Goal: Transaction & Acquisition: Download file/media

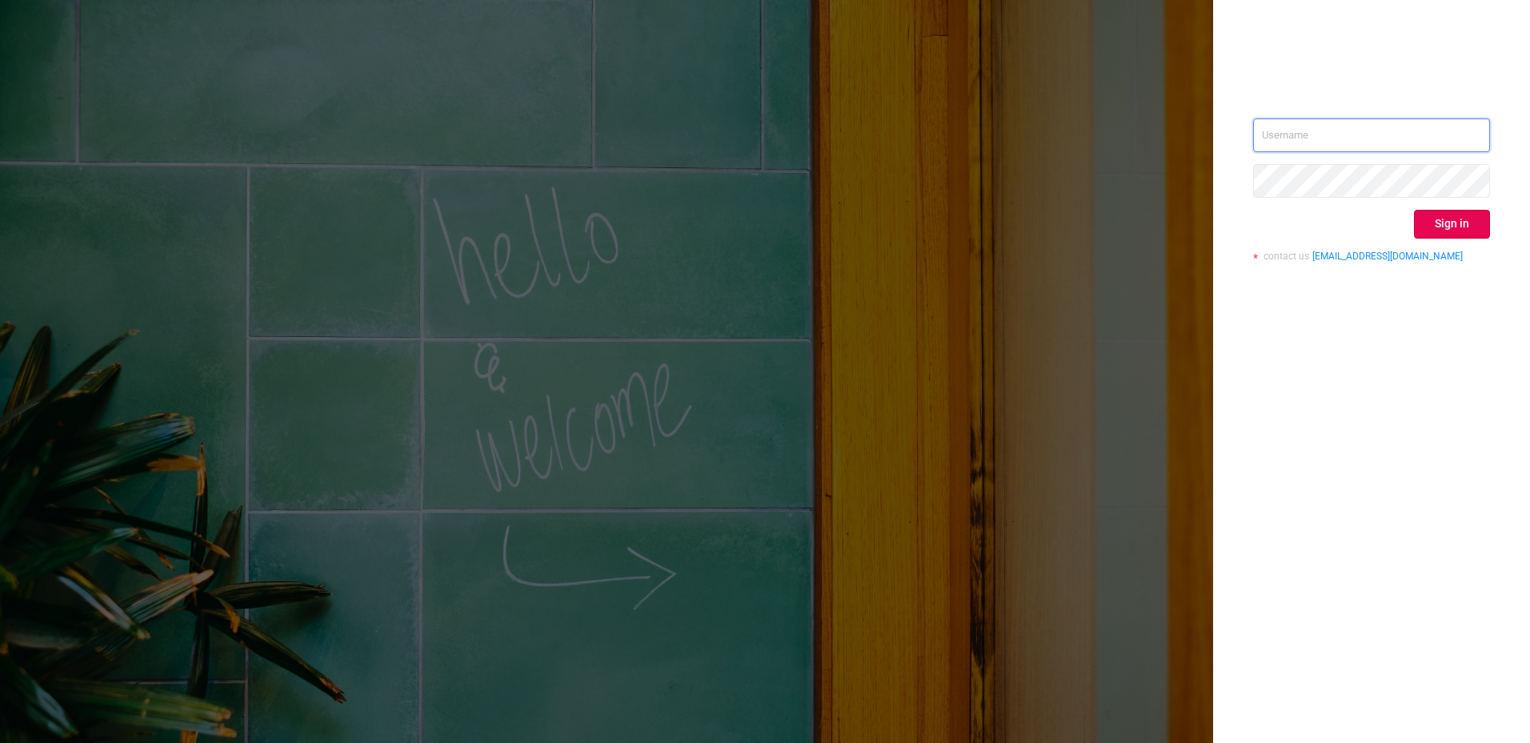
type input "[PERSON_NAME][EMAIL_ADDRESS][DOMAIN_NAME]"
click at [1479, 219] on button "Sign in" at bounding box center [1452, 224] width 76 height 29
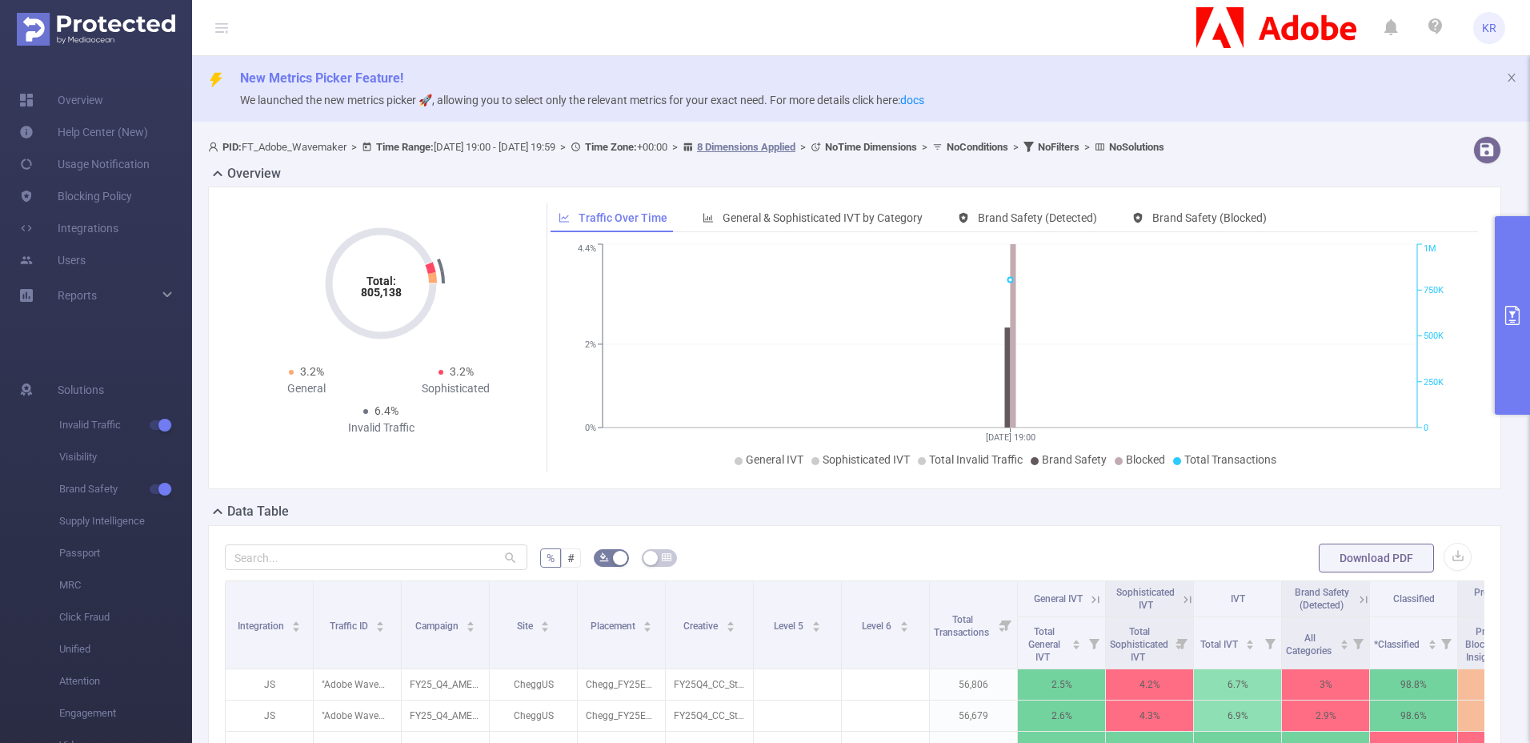
click at [1525, 299] on button "primary" at bounding box center [1512, 315] width 35 height 198
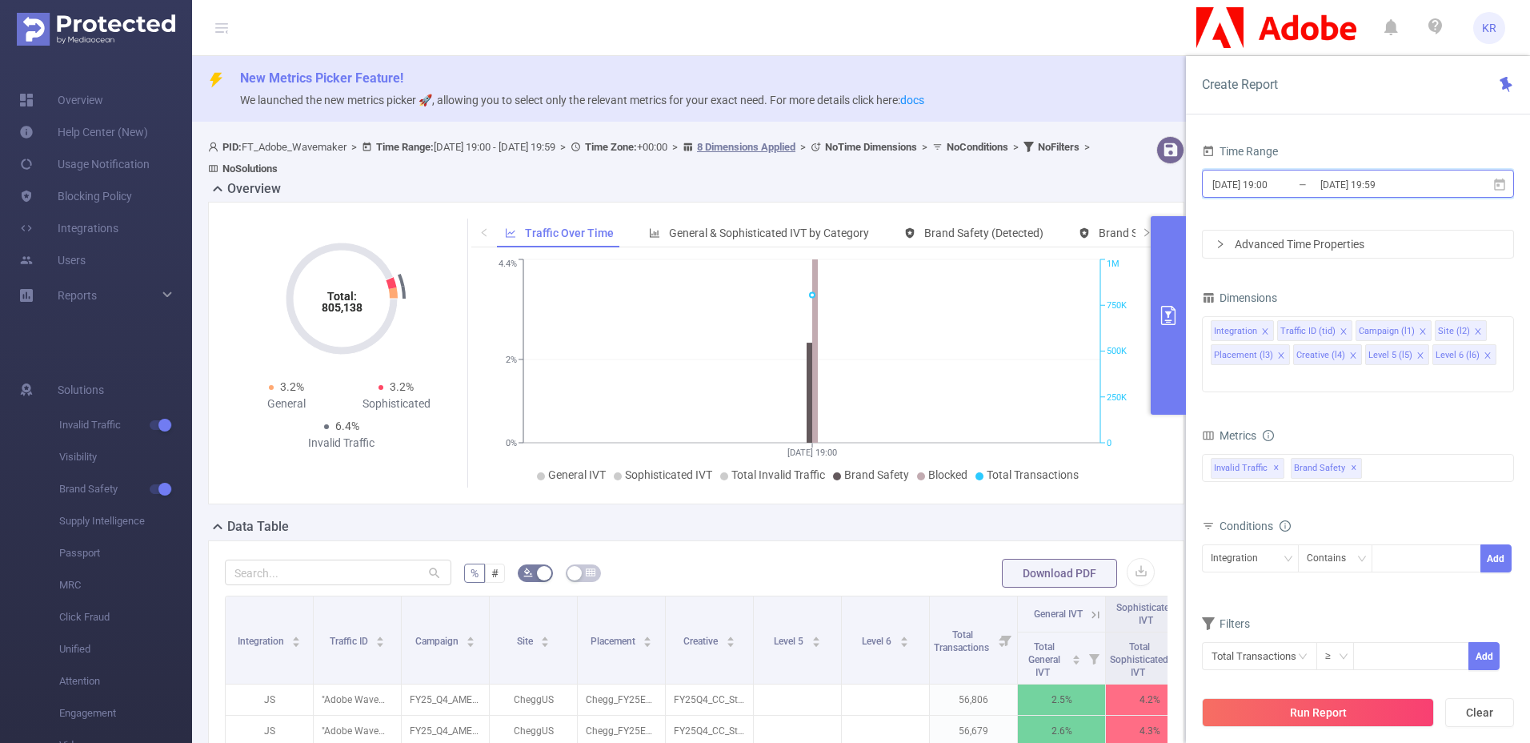
click at [1496, 191] on icon at bounding box center [1500, 185] width 14 height 14
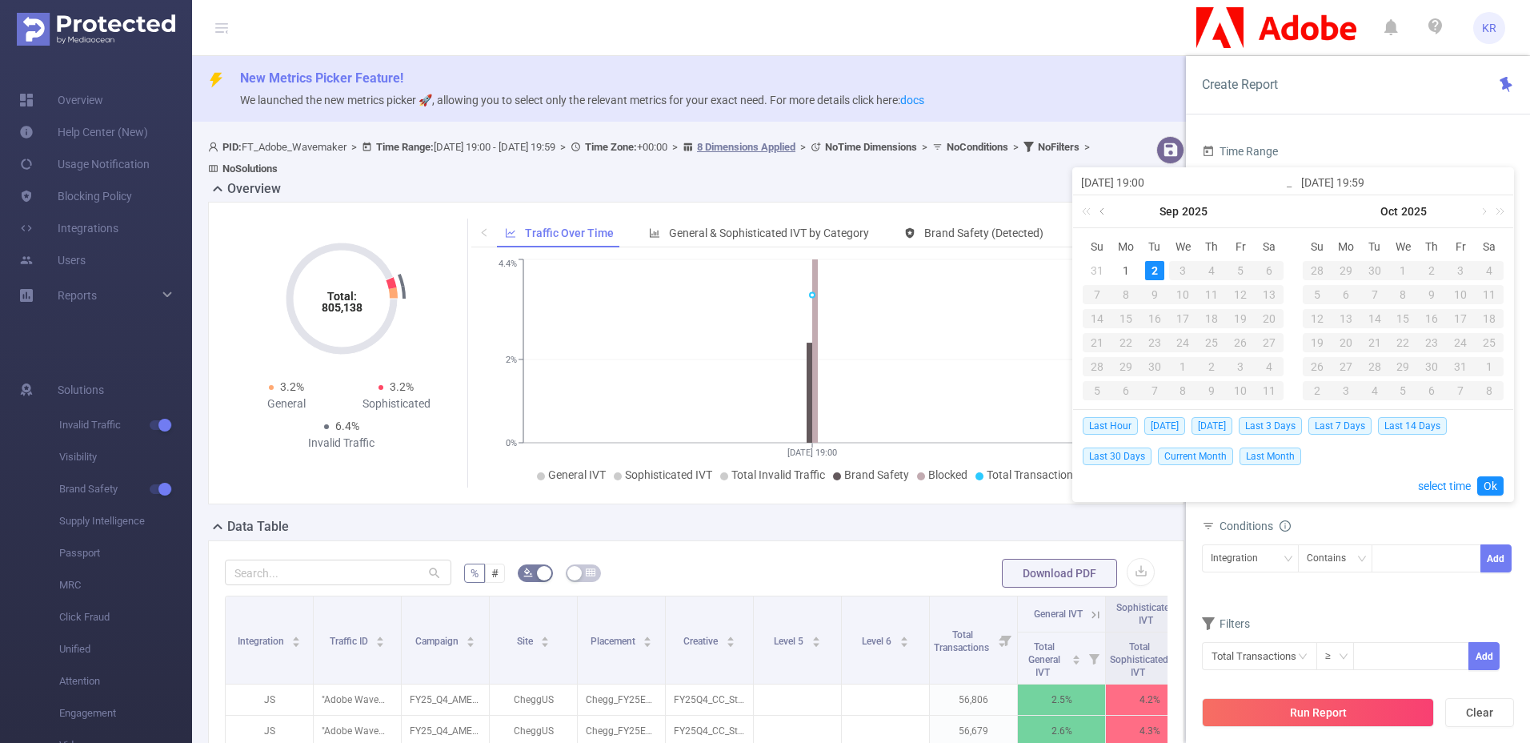
click at [1099, 210] on link at bounding box center [1103, 211] width 14 height 32
click at [1276, 366] on div "30" at bounding box center [1269, 366] width 19 height 19
click at [1377, 277] on div "2" at bounding box center [1374, 270] width 19 height 19
type input "[DATE] 19:00"
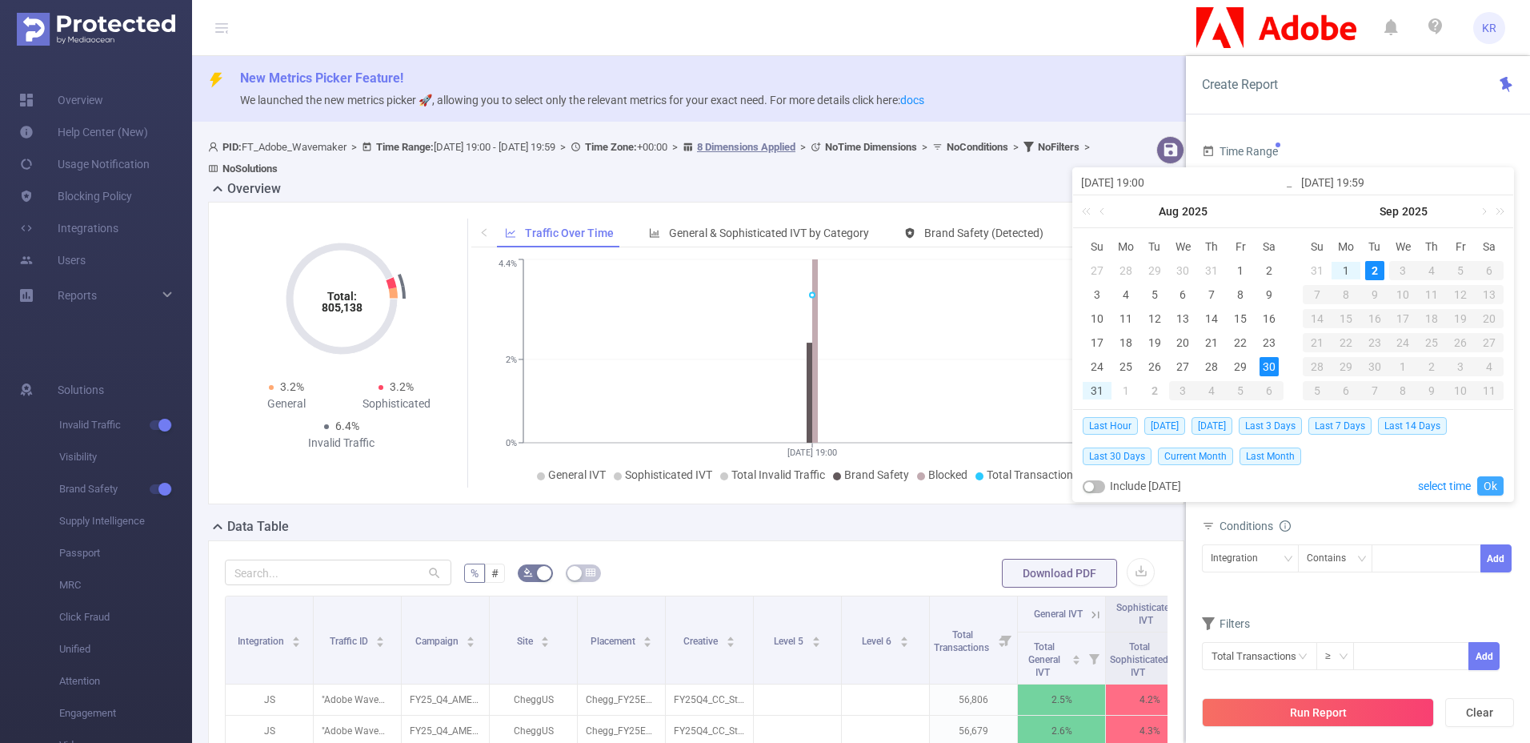
click at [1493, 480] on link "Ok" at bounding box center [1490, 485] width 26 height 19
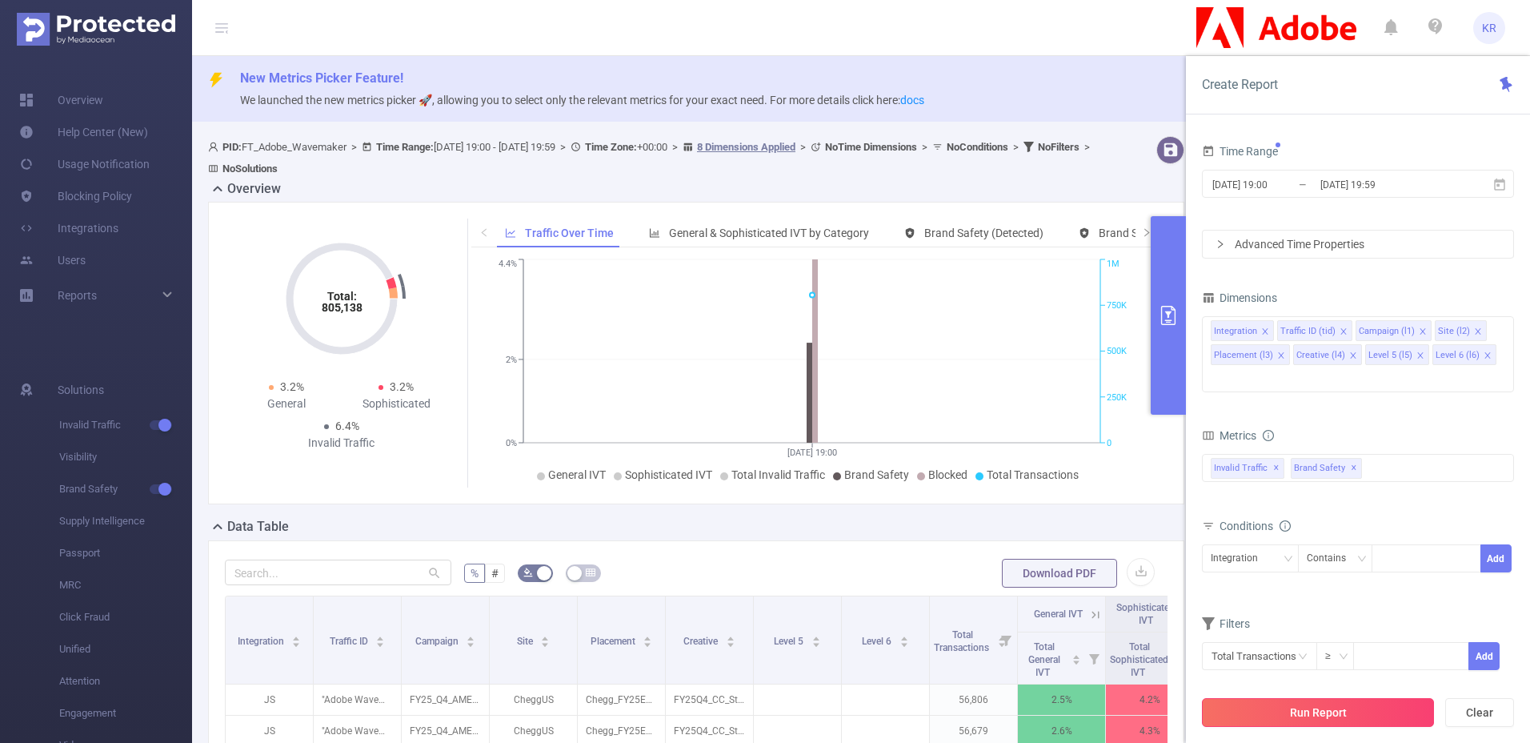
click at [1333, 721] on button "Run Report" at bounding box center [1318, 712] width 232 height 29
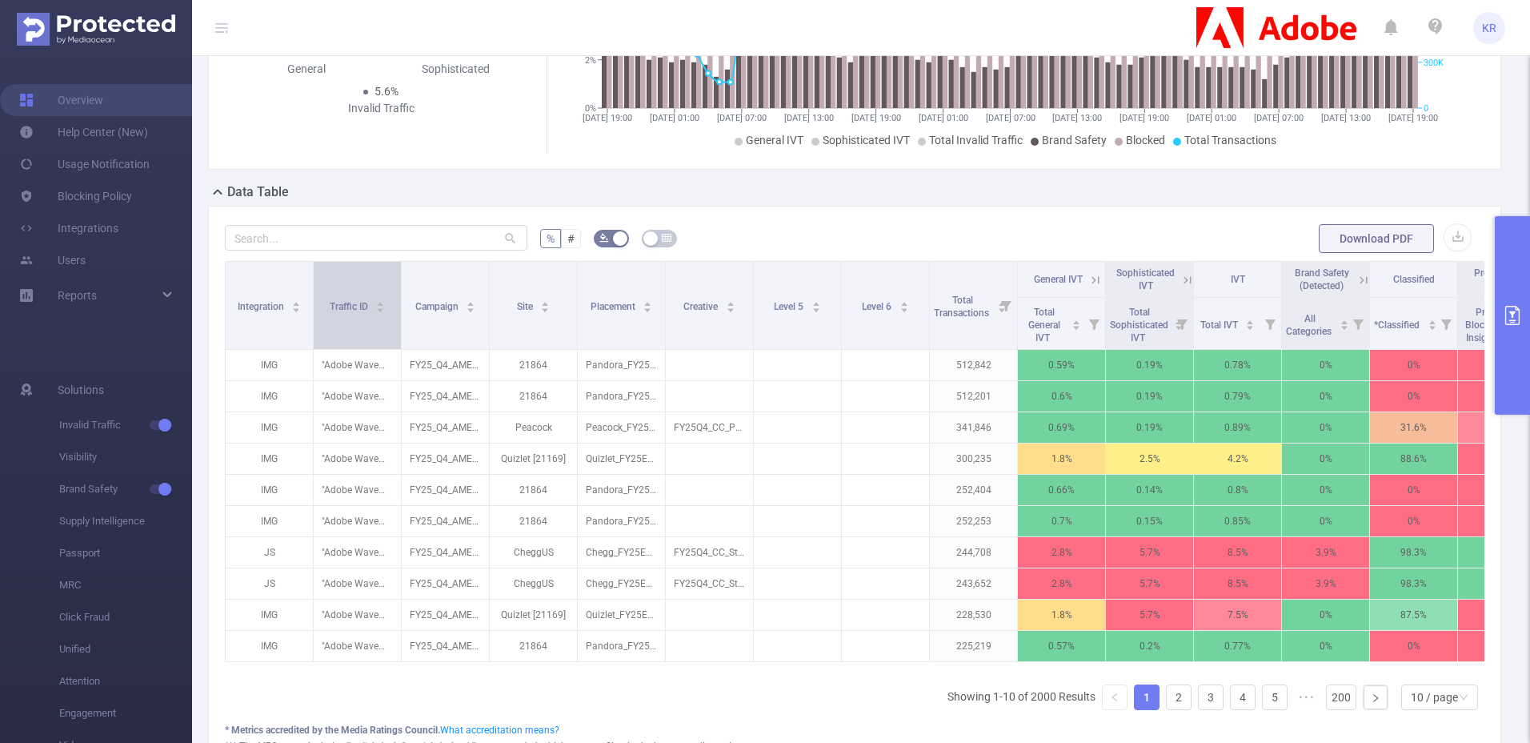
scroll to position [320, 0]
click at [362, 235] on input "text" at bounding box center [376, 237] width 303 height 26
type input "2"
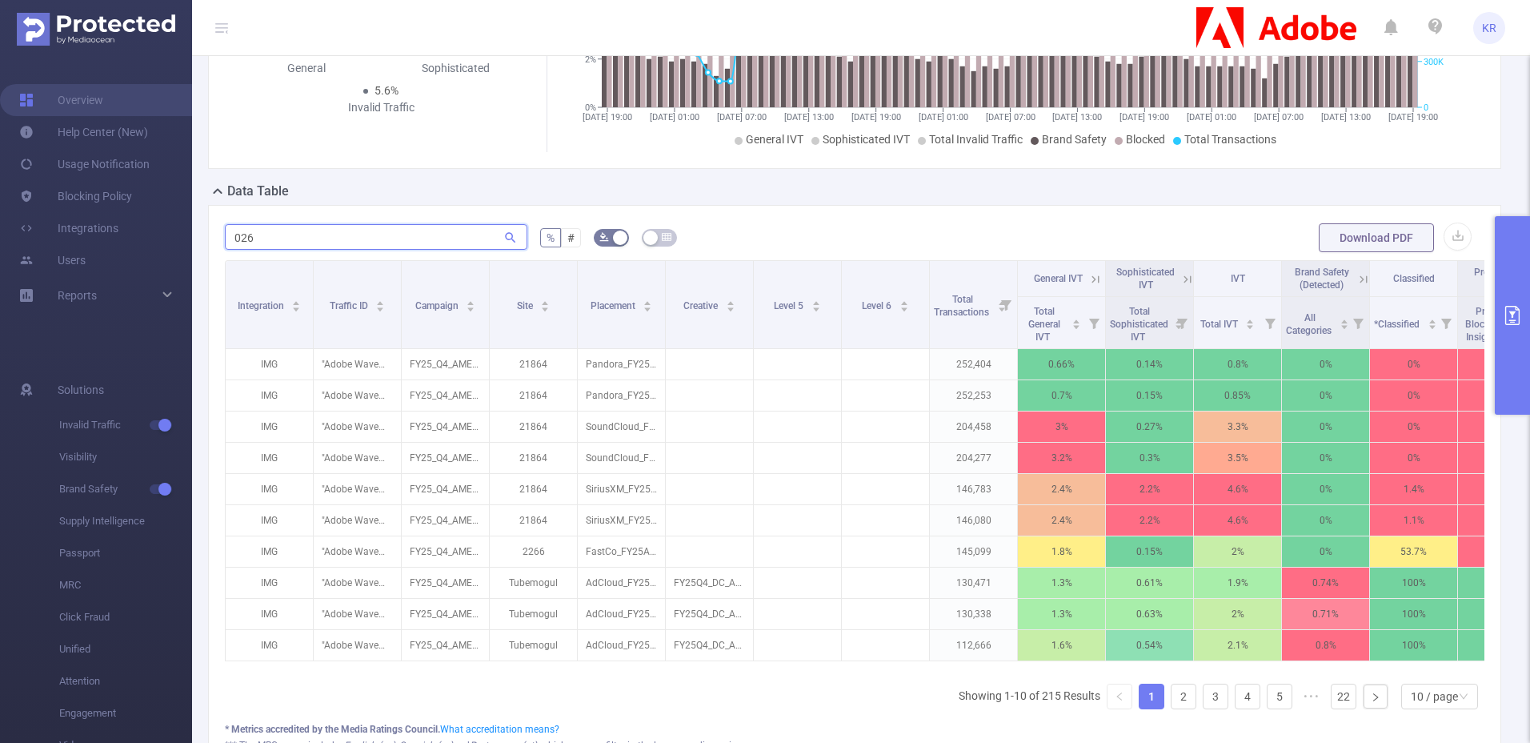
type input "026"
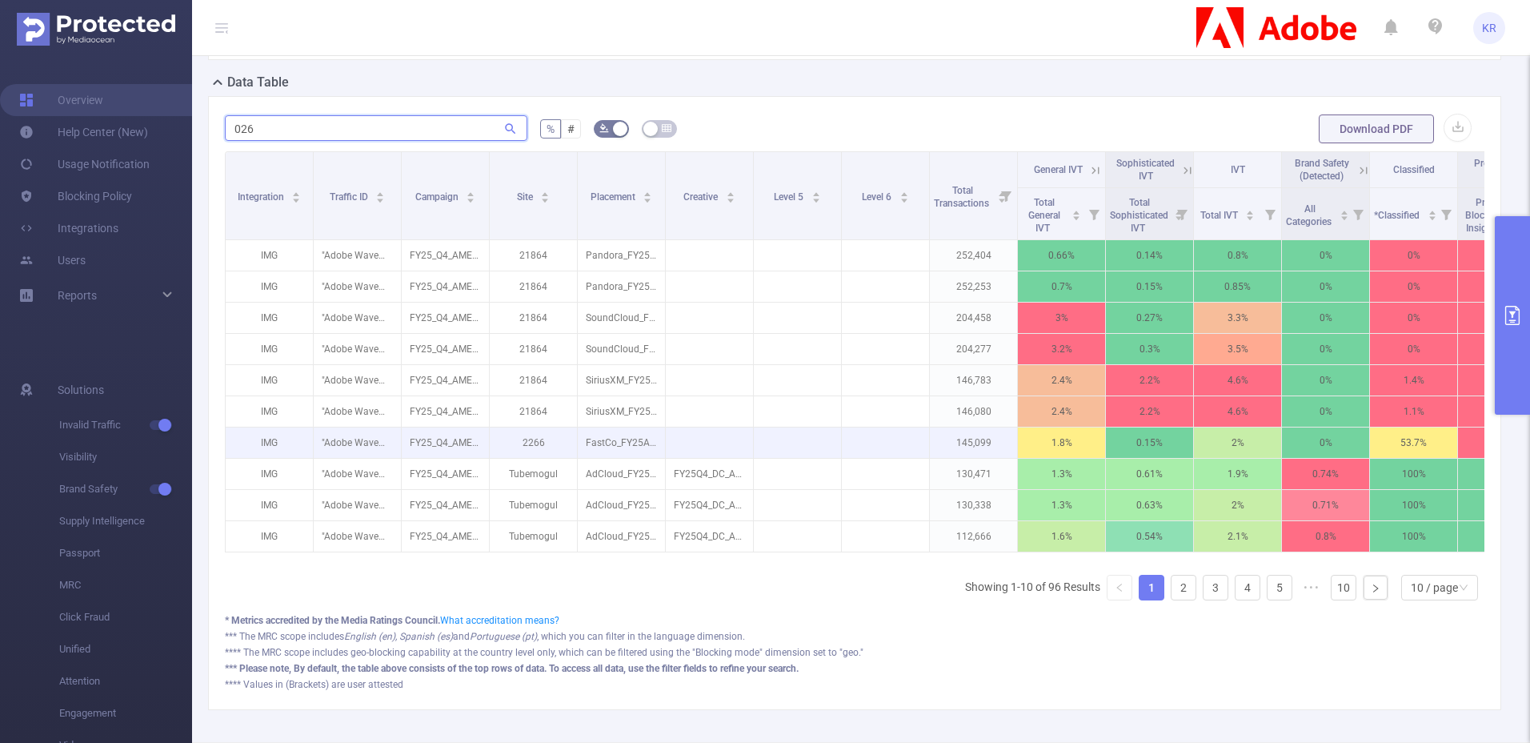
scroll to position [428, 0]
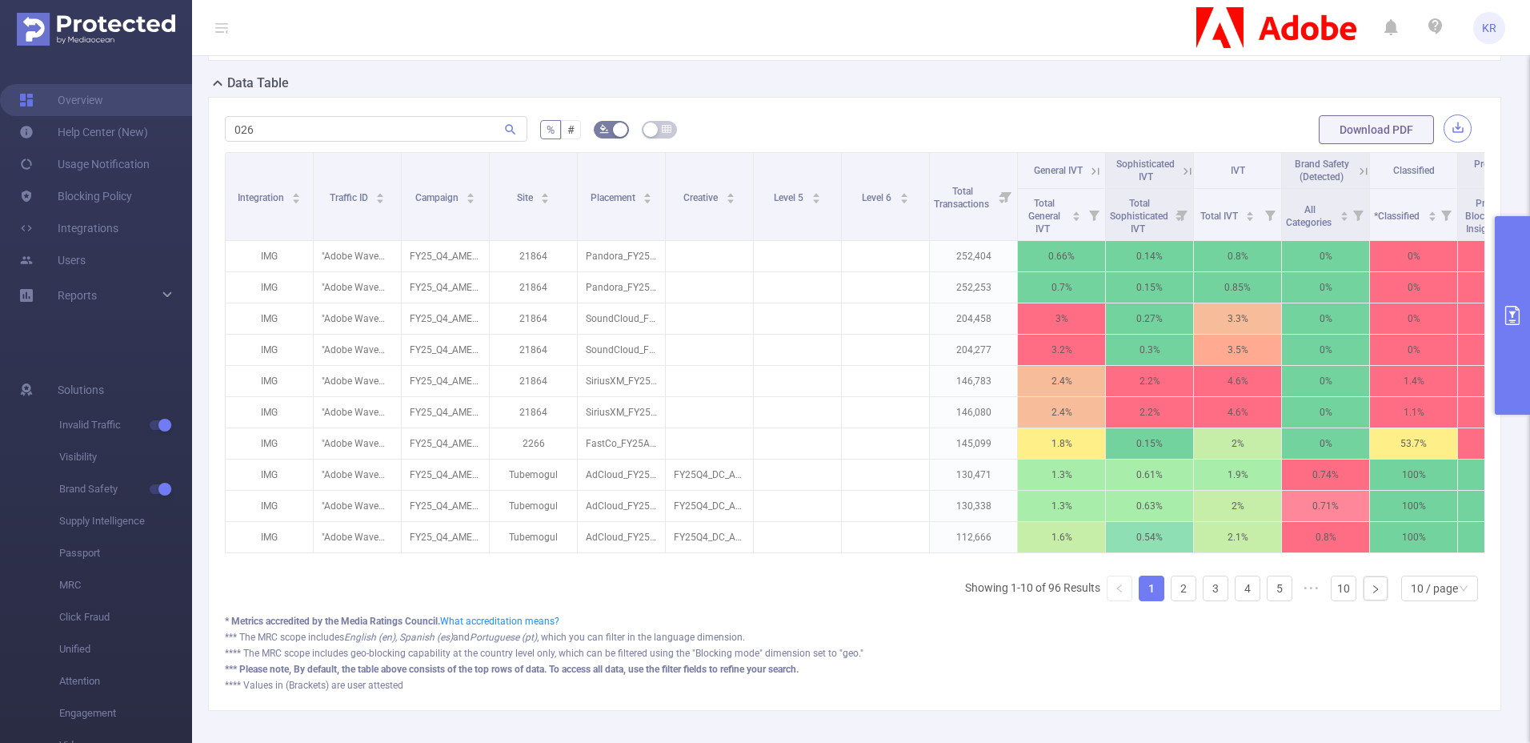
click at [1449, 125] on button "button" at bounding box center [1458, 128] width 28 height 28
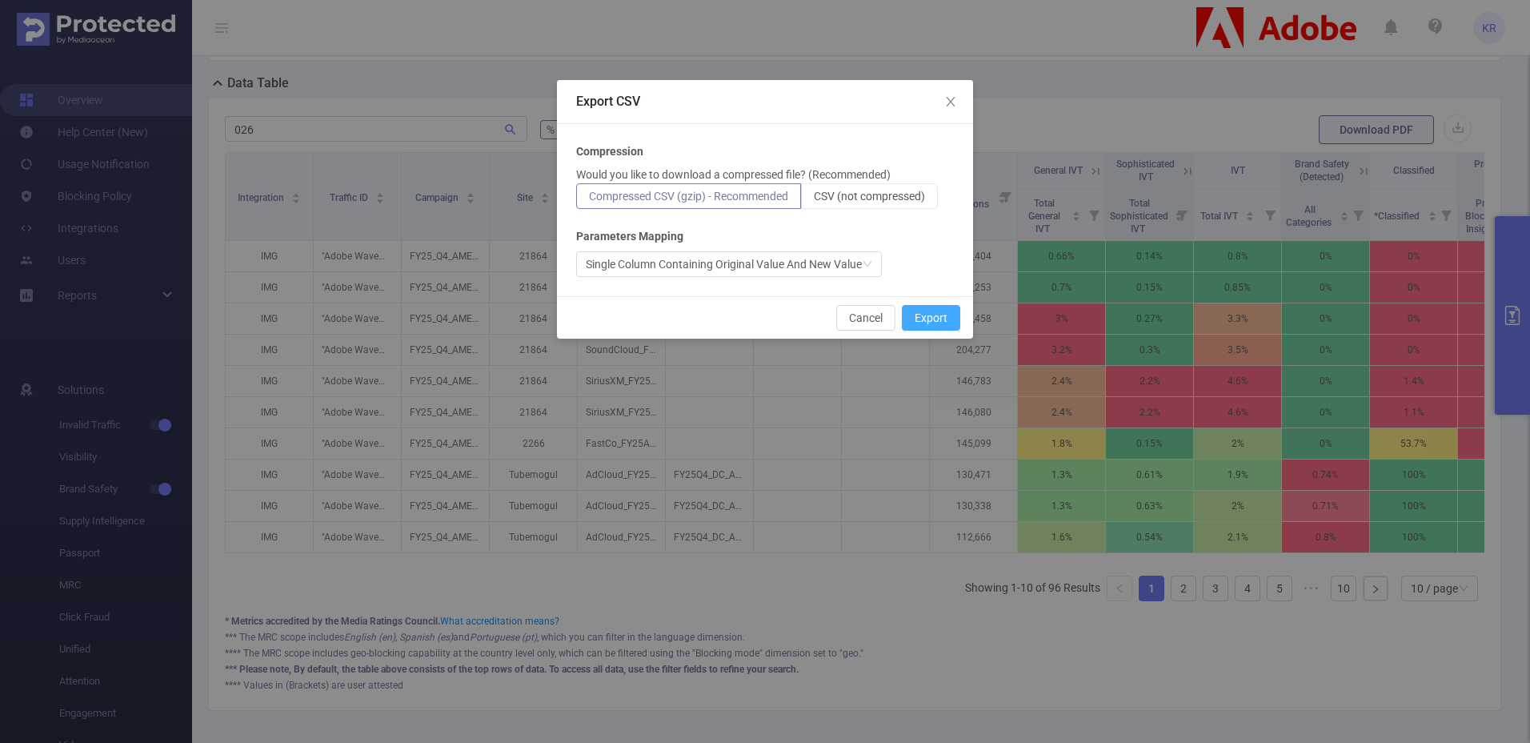
click at [932, 315] on button "Export" at bounding box center [931, 318] width 58 height 26
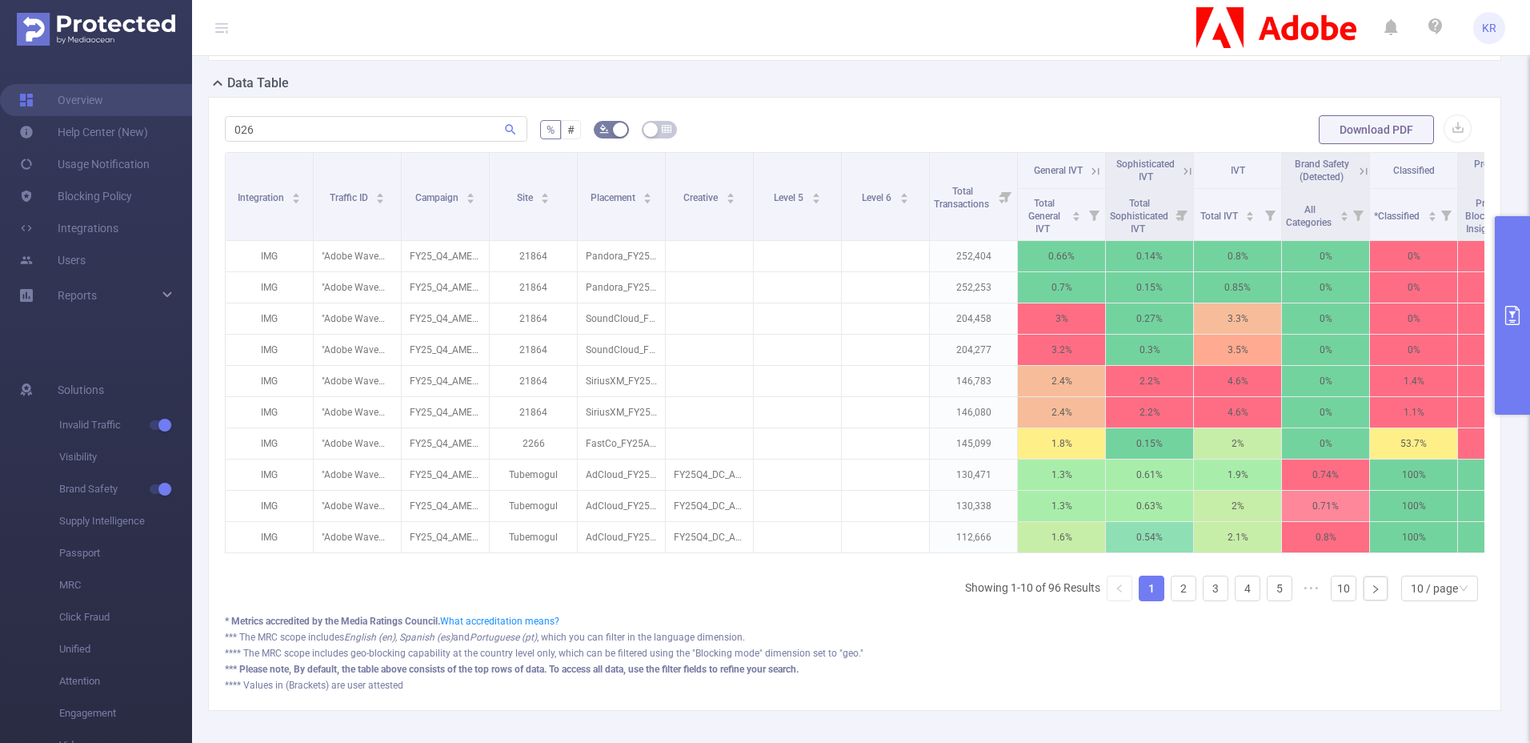
click at [872, 110] on div "026 % # Download PDF Integration Traffic ID Campaign Site Placement Creative Le…" at bounding box center [854, 404] width 1293 height 614
click at [1444, 126] on button "button" at bounding box center [1458, 128] width 28 height 28
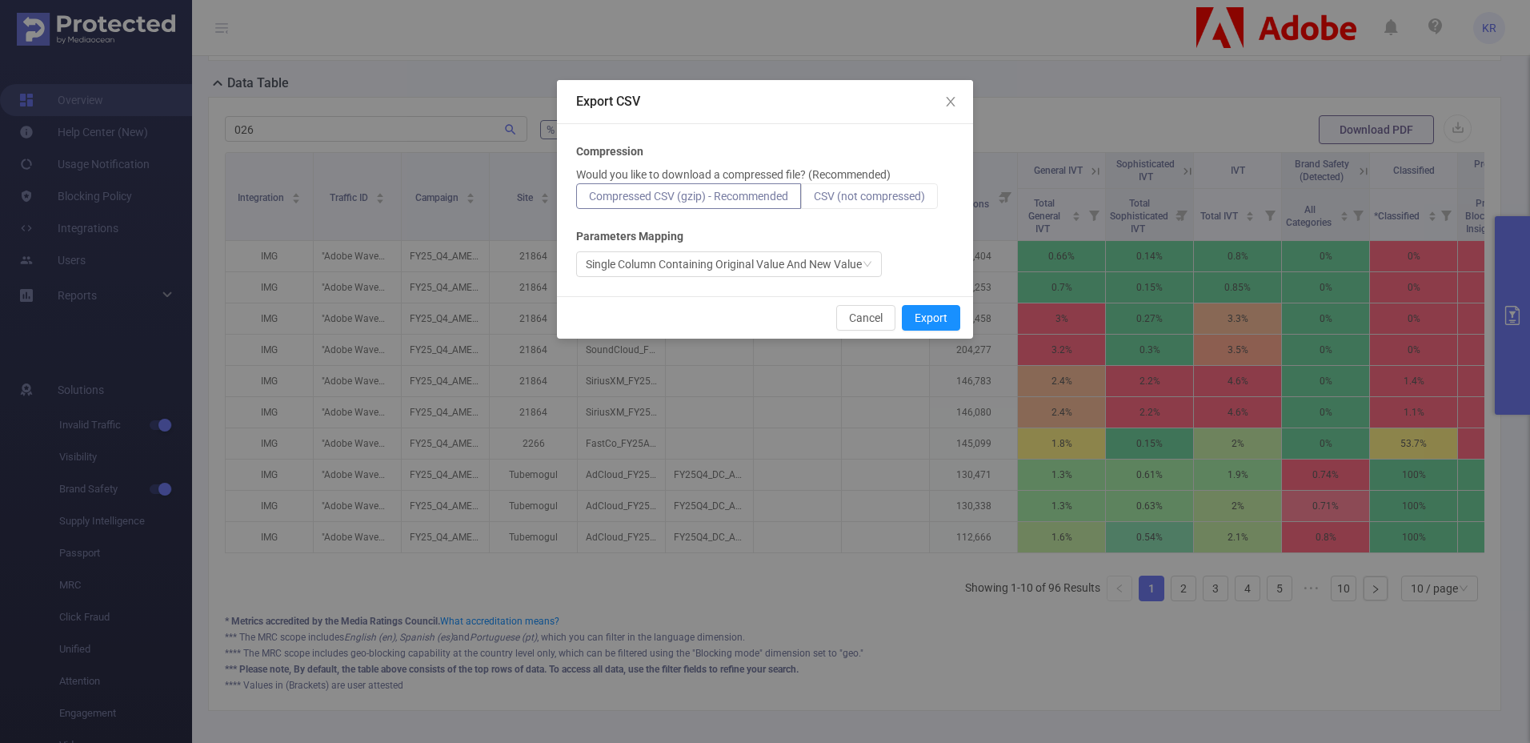
click at [905, 195] on span "CSV (not compressed)" at bounding box center [869, 196] width 111 height 13
click at [814, 200] on input "CSV (not compressed)" at bounding box center [814, 200] width 0 height 0
click at [932, 315] on button "Export" at bounding box center [931, 318] width 58 height 26
